Goal: Transaction & Acquisition: Download file/media

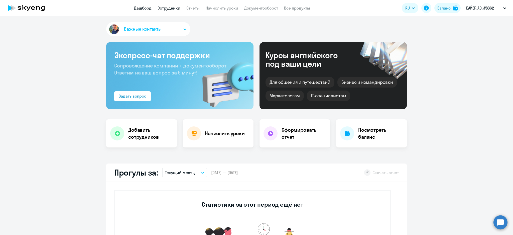
click at [163, 7] on link "Сотрудники" at bounding box center [169, 8] width 23 height 5
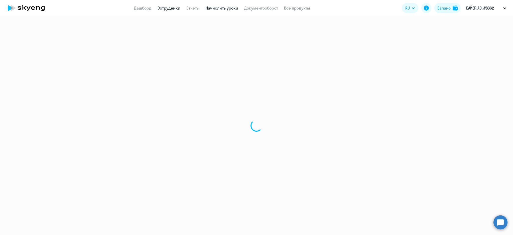
select select "30"
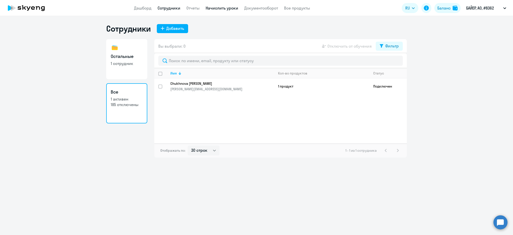
click at [221, 7] on link "Начислить уроки" at bounding box center [222, 8] width 33 height 5
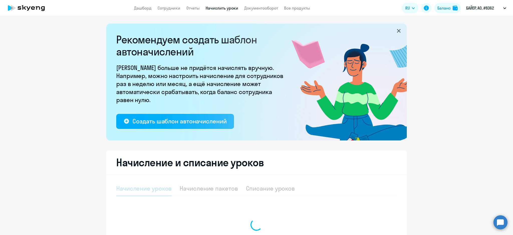
select select "10"
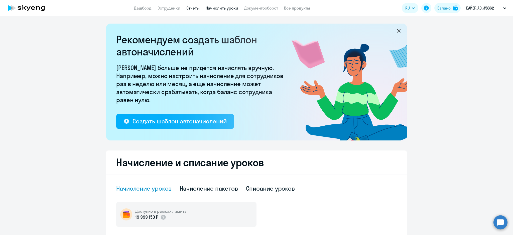
click at [191, 7] on link "Отчеты" at bounding box center [192, 8] width 13 height 5
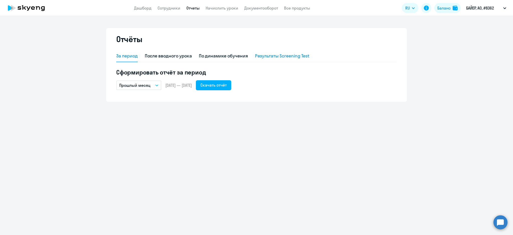
click at [273, 55] on div "Результаты Screening Test" at bounding box center [282, 56] width 55 height 7
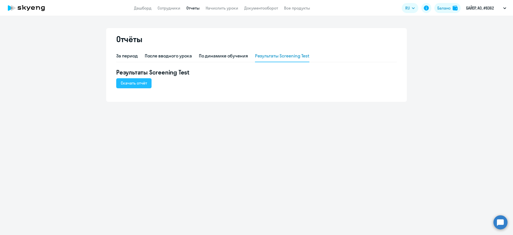
click at [133, 83] on div "Скачать отчёт" at bounding box center [134, 83] width 26 height 6
